Goal: Find contact information: Find contact information

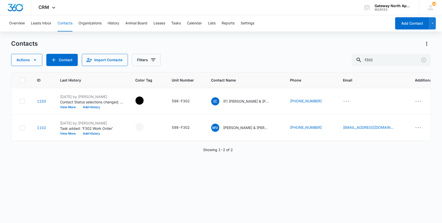
drag, startPoint x: 395, startPoint y: 63, endPoint x: 338, endPoint y: 60, distance: 56.4
click at [338, 60] on div "Actions Contact Import Contacts Filters f302" at bounding box center [221, 60] width 420 height 12
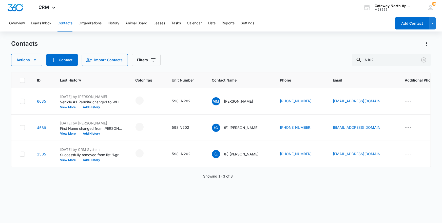
type input "N102"
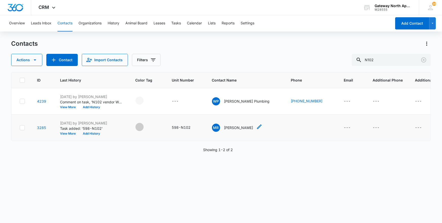
click at [230, 129] on p "[PERSON_NAME]" at bounding box center [238, 127] width 29 height 5
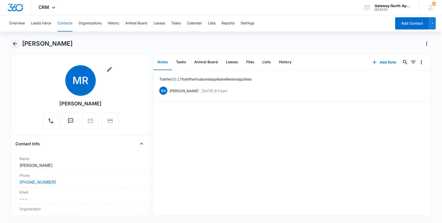
click at [15, 47] on div "[PERSON_NAME]" at bounding box center [221, 47] width 420 height 14
click at [15, 46] on icon "Back" at bounding box center [15, 44] width 6 height 6
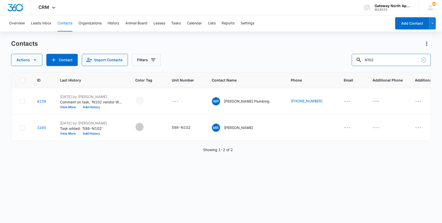
drag, startPoint x: 382, startPoint y: 57, endPoint x: 271, endPoint y: 55, distance: 111.3
click at [272, 58] on div "Actions Contact Import Contacts Filters N102" at bounding box center [221, 60] width 420 height 12
type input "n202"
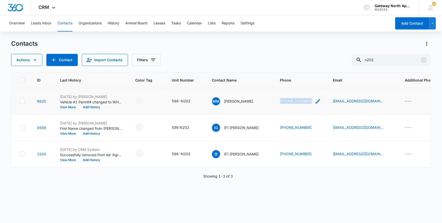
drag, startPoint x: 321, startPoint y: 100, endPoint x: 291, endPoint y: 102, distance: 29.5
click at [291, 102] on div "[PHONE_NUMBER]" at bounding box center [300, 101] width 41 height 6
drag, startPoint x: 291, startPoint y: 102, endPoint x: 295, endPoint y: 100, distance: 4.4
copy link "[PHONE_NUMBER]"
click at [308, 84] on button "Cancel" at bounding box center [317, 85] width 18 height 10
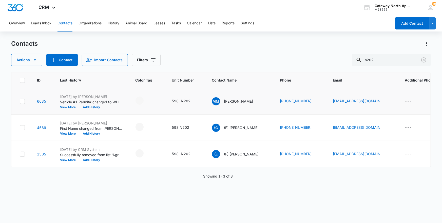
click at [306, 50] on div "Contacts Actions Contact Import Contacts Filters n202" at bounding box center [221, 53] width 420 height 26
